Goal: Check status: Check status

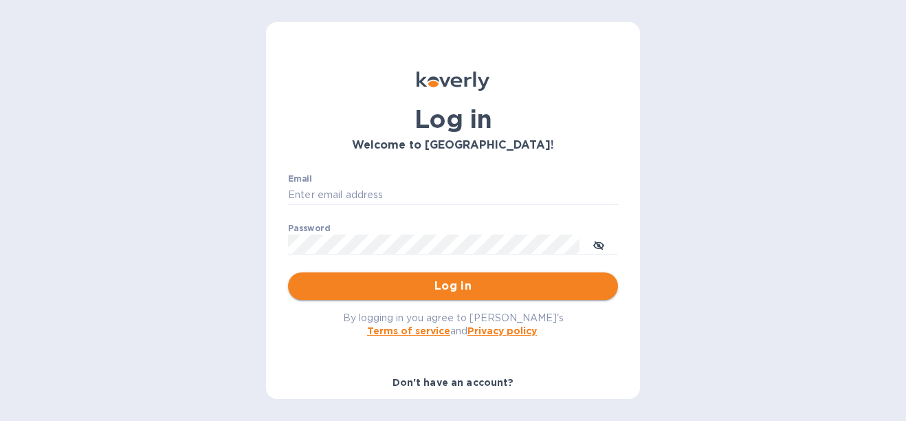
type input "[EMAIL_ADDRESS][DOMAIN_NAME]"
click at [561, 282] on span "Log in" at bounding box center [453, 286] width 308 height 16
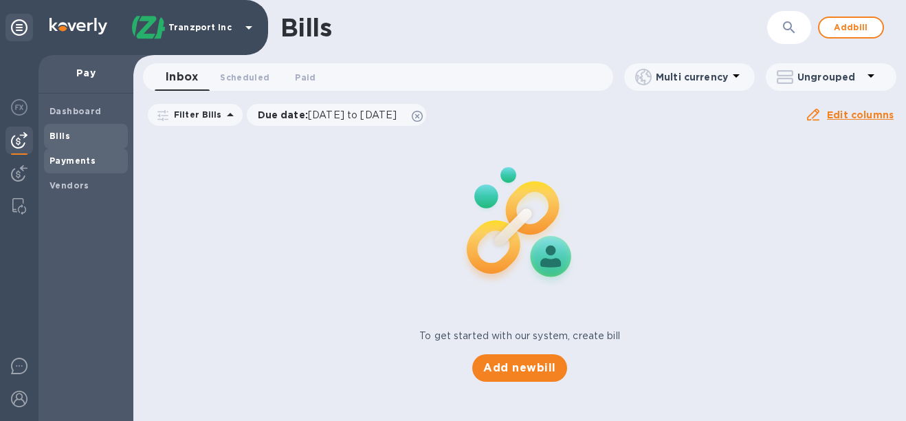
click at [52, 162] on b "Payments" at bounding box center [72, 160] width 46 height 10
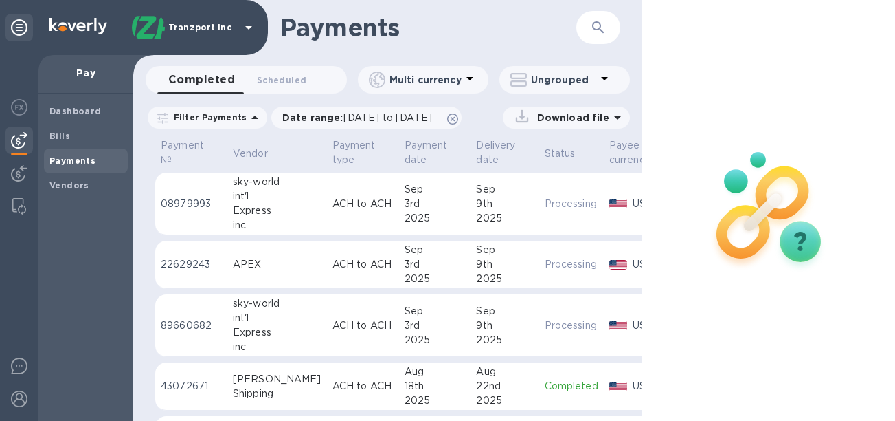
click at [333, 319] on p "ACH to ACH" at bounding box center [363, 325] width 61 height 14
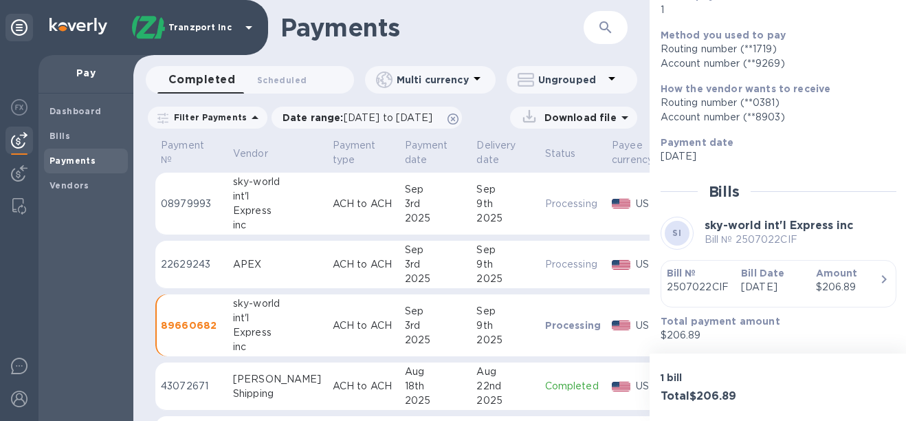
scroll to position [164, 0]
click at [327, 183] on td "ACH to ACH" at bounding box center [363, 203] width 72 height 63
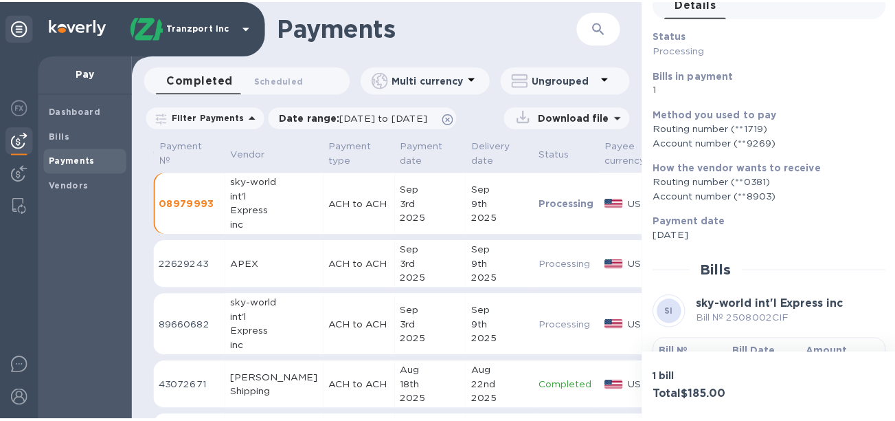
scroll to position [164, 0]
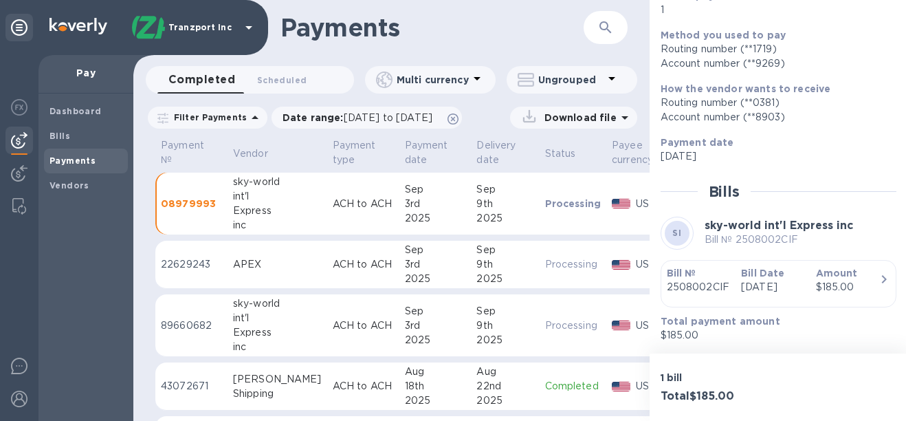
click at [260, 262] on div "APEX" at bounding box center [277, 264] width 89 height 14
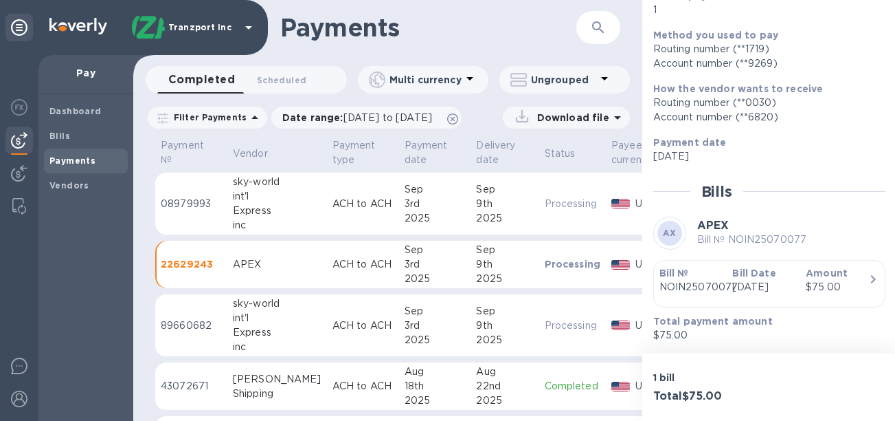
scroll to position [10, 0]
click at [865, 271] on icon "button" at bounding box center [873, 279] width 16 height 16
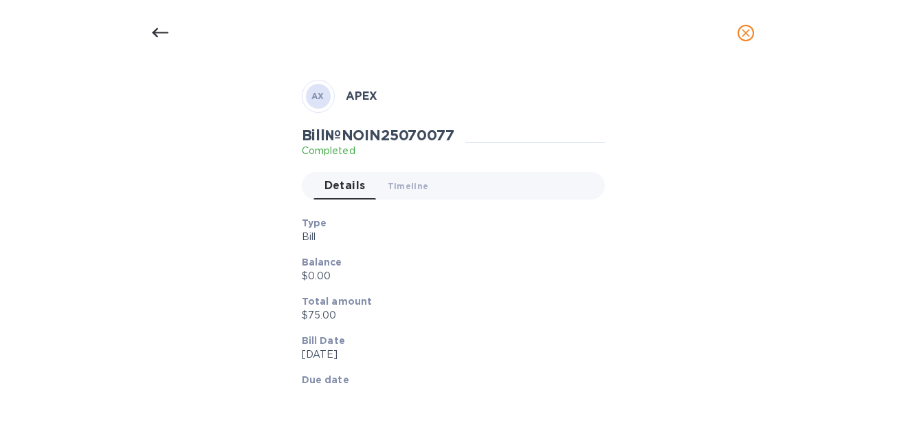
scroll to position [0, 0]
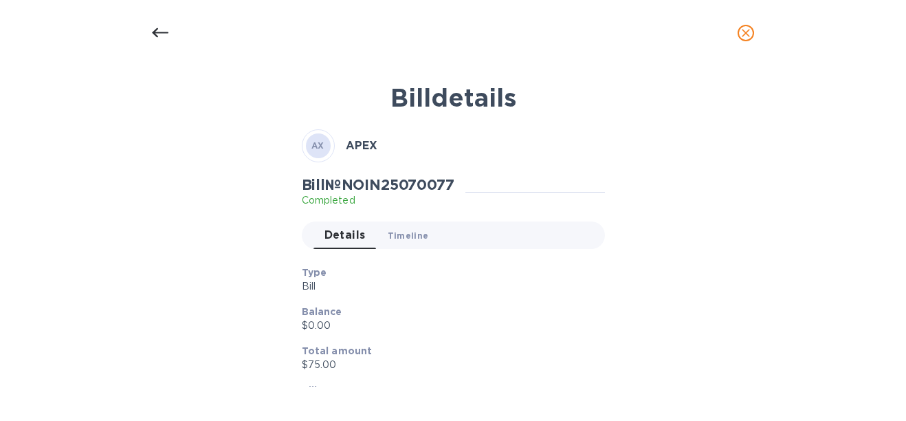
click at [421, 240] on span "Timeline 0" at bounding box center [408, 235] width 41 height 14
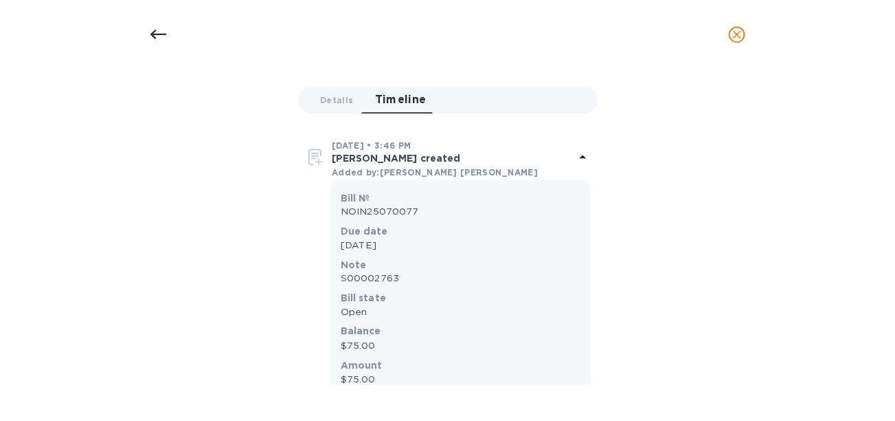
scroll to position [137, 0]
click at [164, 27] on icon at bounding box center [160, 33] width 16 height 16
